Goal: Navigation & Orientation: Find specific page/section

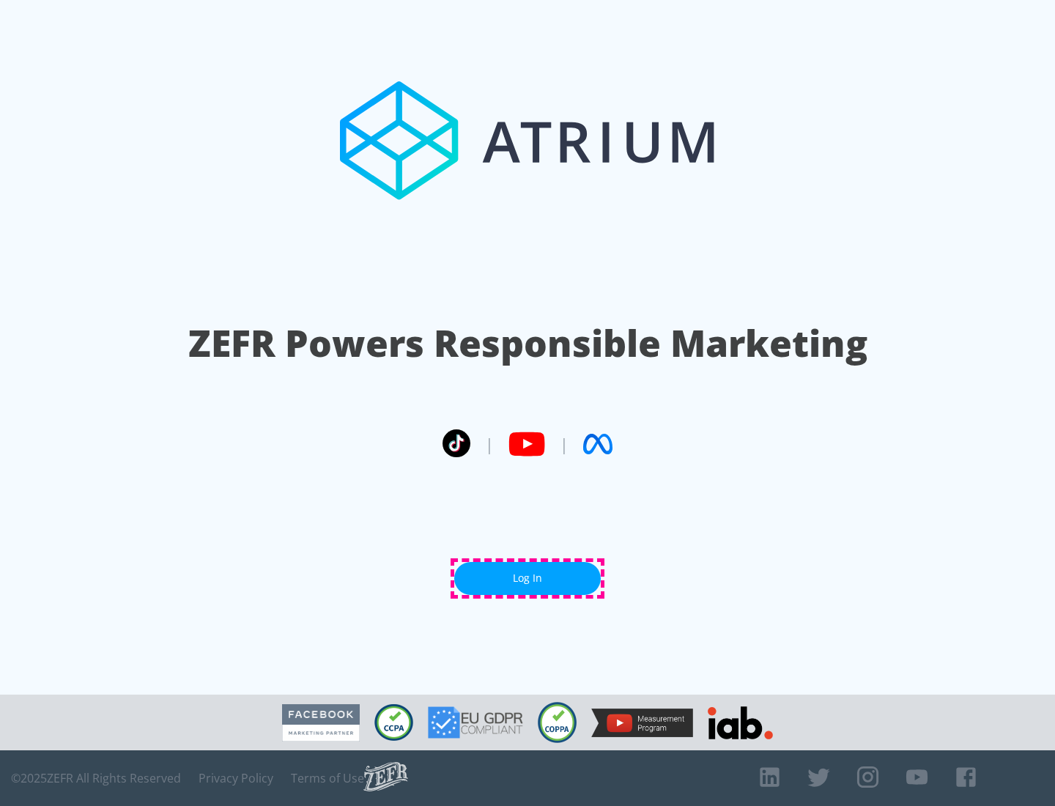
click at [528, 578] on link "Log In" at bounding box center [527, 578] width 147 height 33
